Goal: Book appointment/travel/reservation

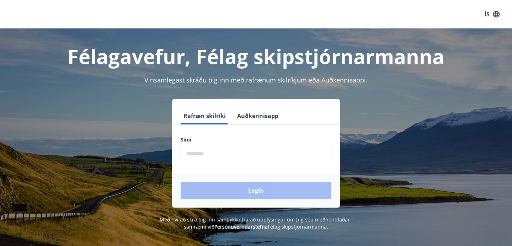
click at [228, 156] on input "phone" at bounding box center [256, 153] width 151 height 17
type input "********"
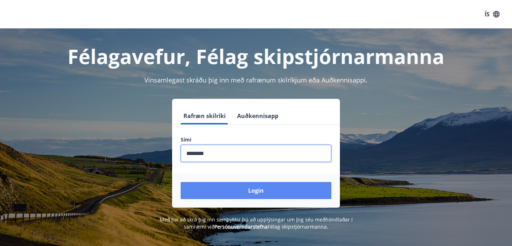
click at [231, 191] on button "Login" at bounding box center [256, 190] width 151 height 17
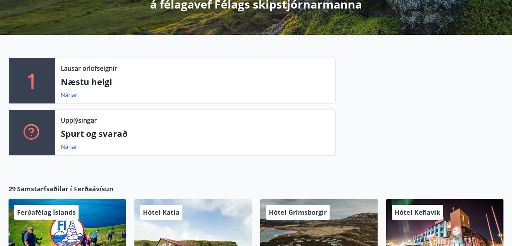
scroll to position [32, 0]
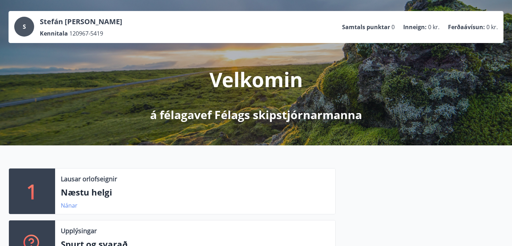
click at [71, 205] on link "Nánar" at bounding box center [69, 206] width 17 height 8
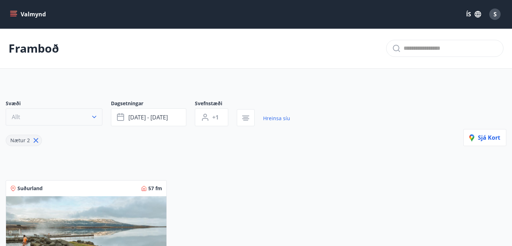
click at [92, 116] on icon "button" at bounding box center [94, 116] width 7 height 7
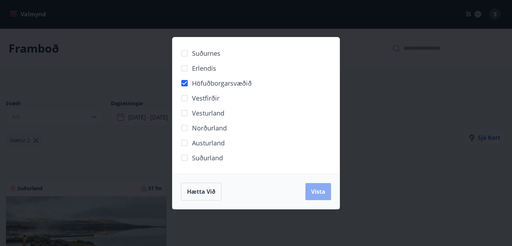
click at [324, 193] on span "Vista" at bounding box center [318, 192] width 14 height 8
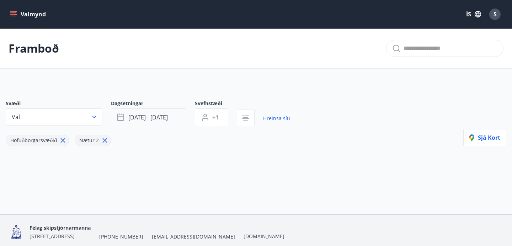
click at [151, 114] on span "ágú 29 - sep 01" at bounding box center [147, 117] width 39 height 8
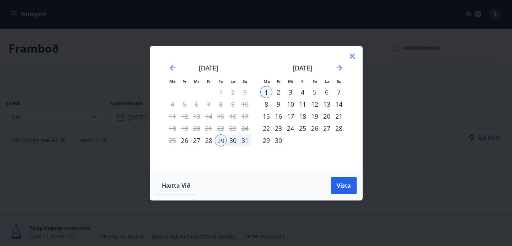
click at [242, 140] on div "31" at bounding box center [245, 140] width 12 height 12
click at [345, 187] on span "Vista" at bounding box center [344, 186] width 14 height 8
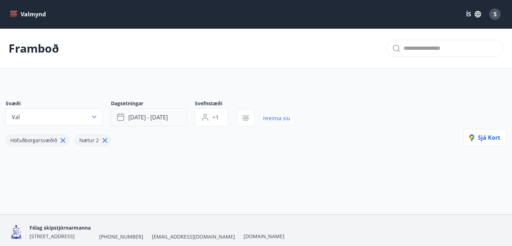
click at [152, 117] on span "ágú 31 - sep 01" at bounding box center [147, 117] width 39 height 8
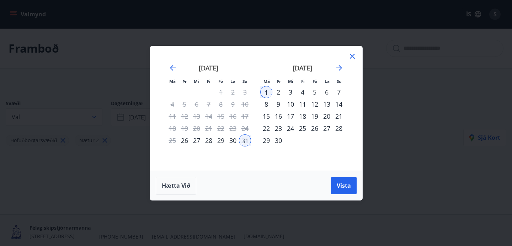
click at [221, 141] on div "29" at bounding box center [221, 140] width 12 height 12
click at [235, 141] on div "30" at bounding box center [233, 140] width 12 height 12
click at [348, 187] on span "Vista" at bounding box center [344, 186] width 14 height 8
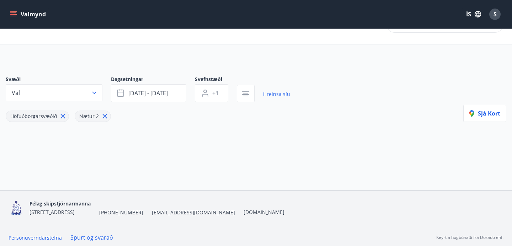
scroll to position [28, 0]
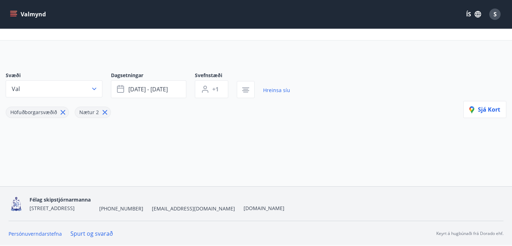
click at [103, 111] on icon at bounding box center [105, 112] width 8 height 8
click at [489, 107] on span "Sjá kort" at bounding box center [484, 110] width 31 height 8
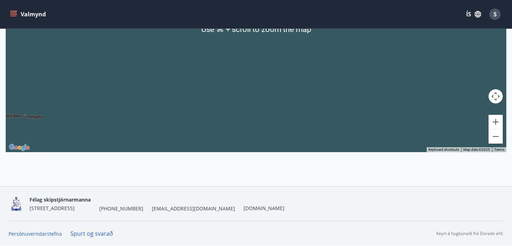
scroll to position [103, 0]
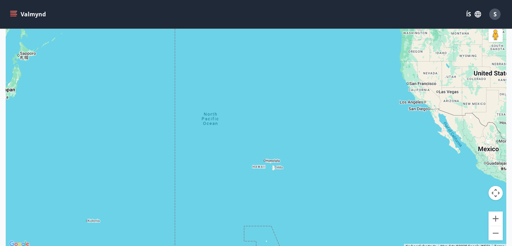
drag, startPoint x: 386, startPoint y: 80, endPoint x: 190, endPoint y: 235, distance: 249.8
click at [190, 235] on div at bounding box center [256, 126] width 500 height 246
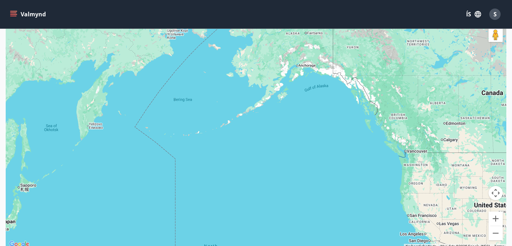
drag, startPoint x: 240, startPoint y: 113, endPoint x: 240, endPoint y: 246, distance: 132.9
click at [240, 246] on html "Valmynd ÍS S Framboð Kort Loka korti ← Move left → Move right ↑ Move up ↓ Move …" at bounding box center [256, 119] width 512 height 445
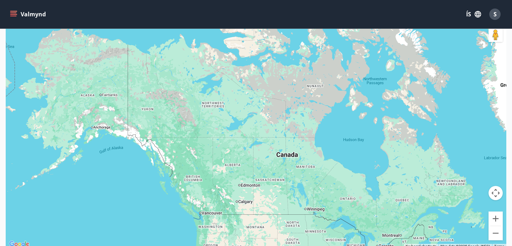
drag, startPoint x: 229, startPoint y: 81, endPoint x: 23, endPoint y: 147, distance: 216.7
click at [23, 147] on div at bounding box center [256, 126] width 500 height 246
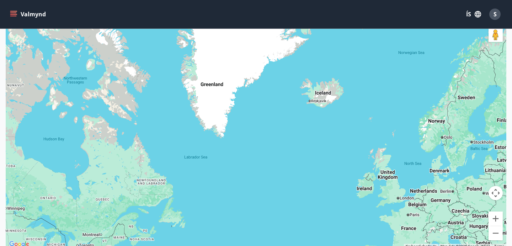
drag, startPoint x: 333, startPoint y: 162, endPoint x: 34, endPoint y: 162, distance: 299.3
click at [34, 162] on div at bounding box center [256, 126] width 500 height 246
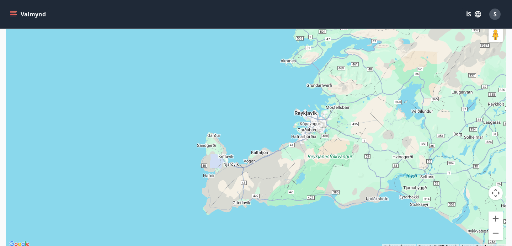
click at [15, 15] on icon "menu" at bounding box center [13, 14] width 7 height 7
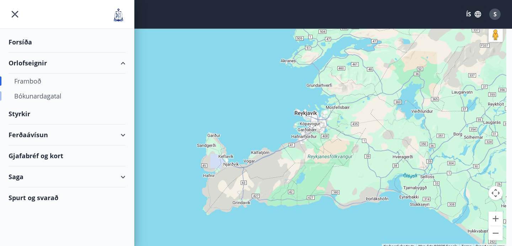
click at [27, 95] on div "Bókunardagatal" at bounding box center [67, 96] width 106 height 15
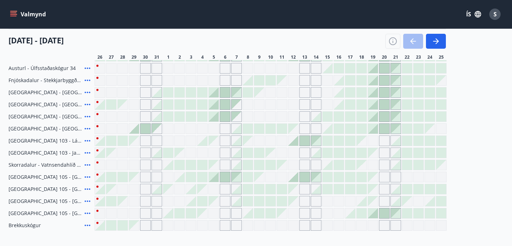
scroll to position [142, 0]
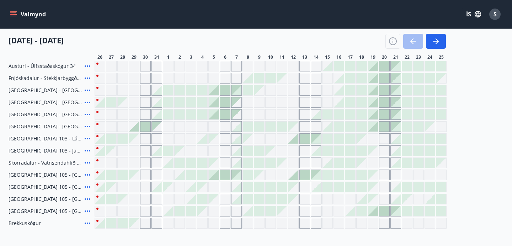
click at [138, 149] on div "Gráir dagar eru ekki bókanlegir" at bounding box center [134, 150] width 11 height 11
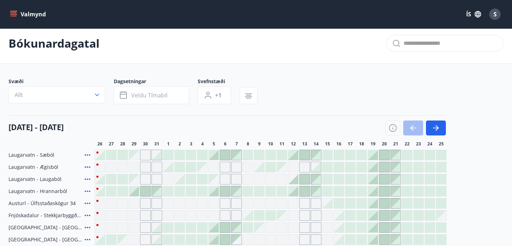
scroll to position [0, 0]
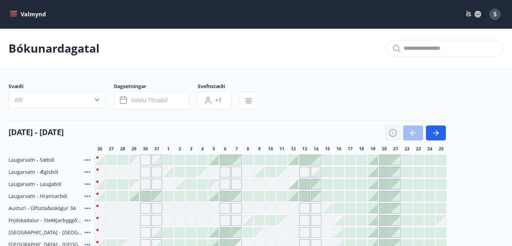
click at [391, 132] on icon "button" at bounding box center [393, 133] width 9 height 9
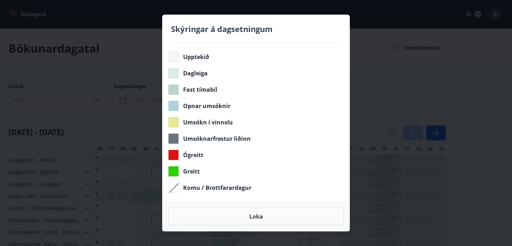
click at [390, 93] on div "Skýringar á dagsetningum Upptekið Dagleiga Fast tímabil Opnar umsóknir Umsókn í…" at bounding box center [256, 123] width 512 height 246
